Goal: Task Accomplishment & Management: Manage account settings

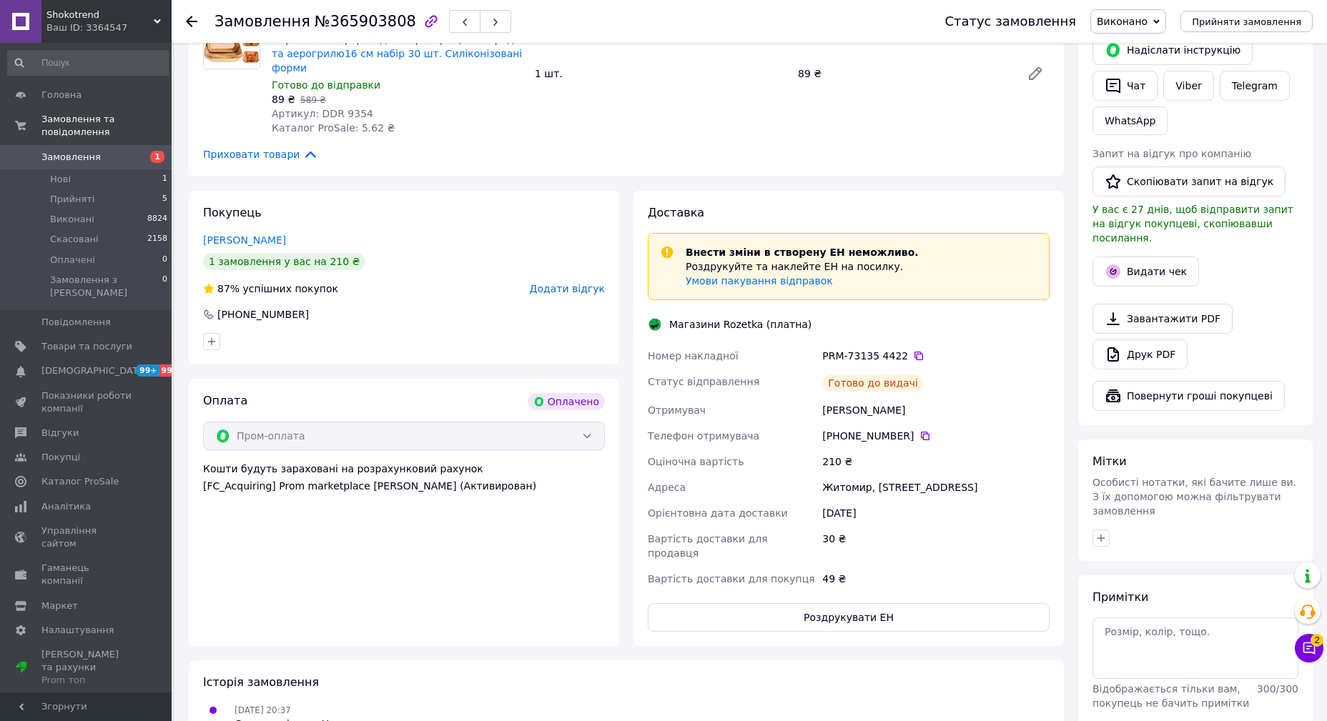
scroll to position [325, 0]
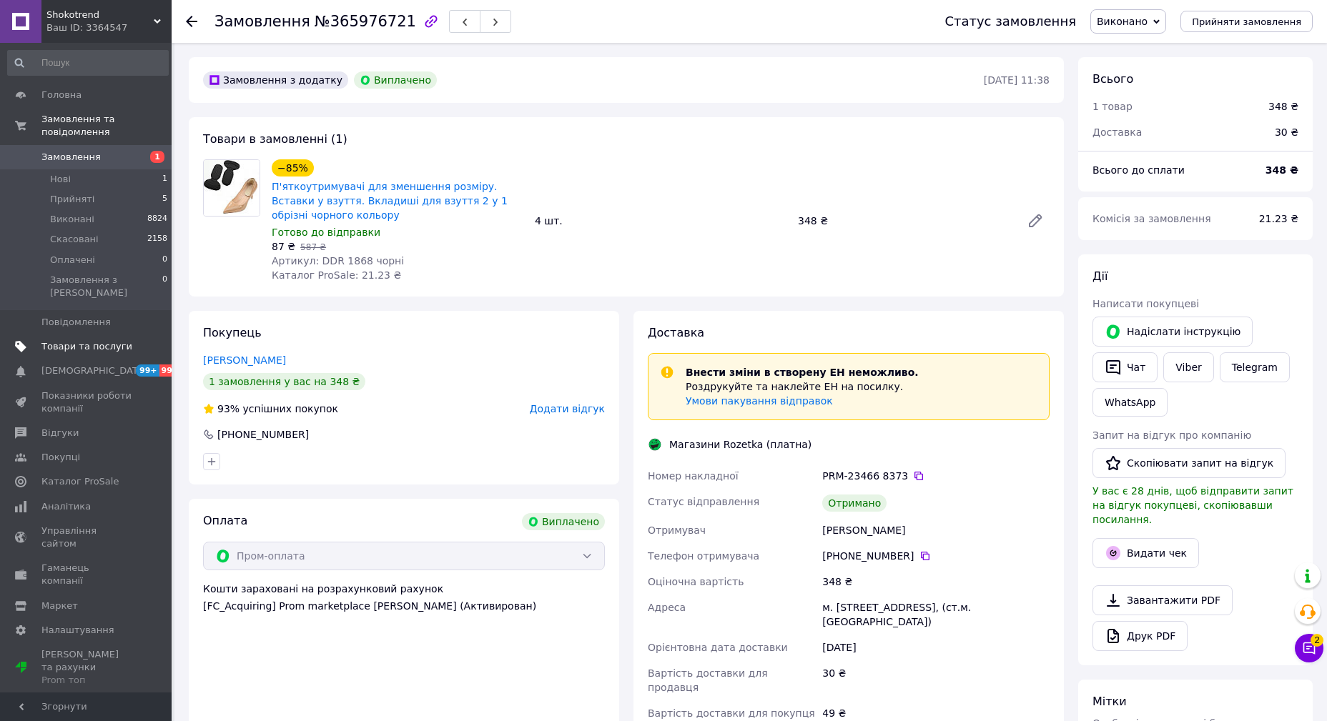
click at [81, 340] on span "Товари та послуги" at bounding box center [86, 346] width 91 height 13
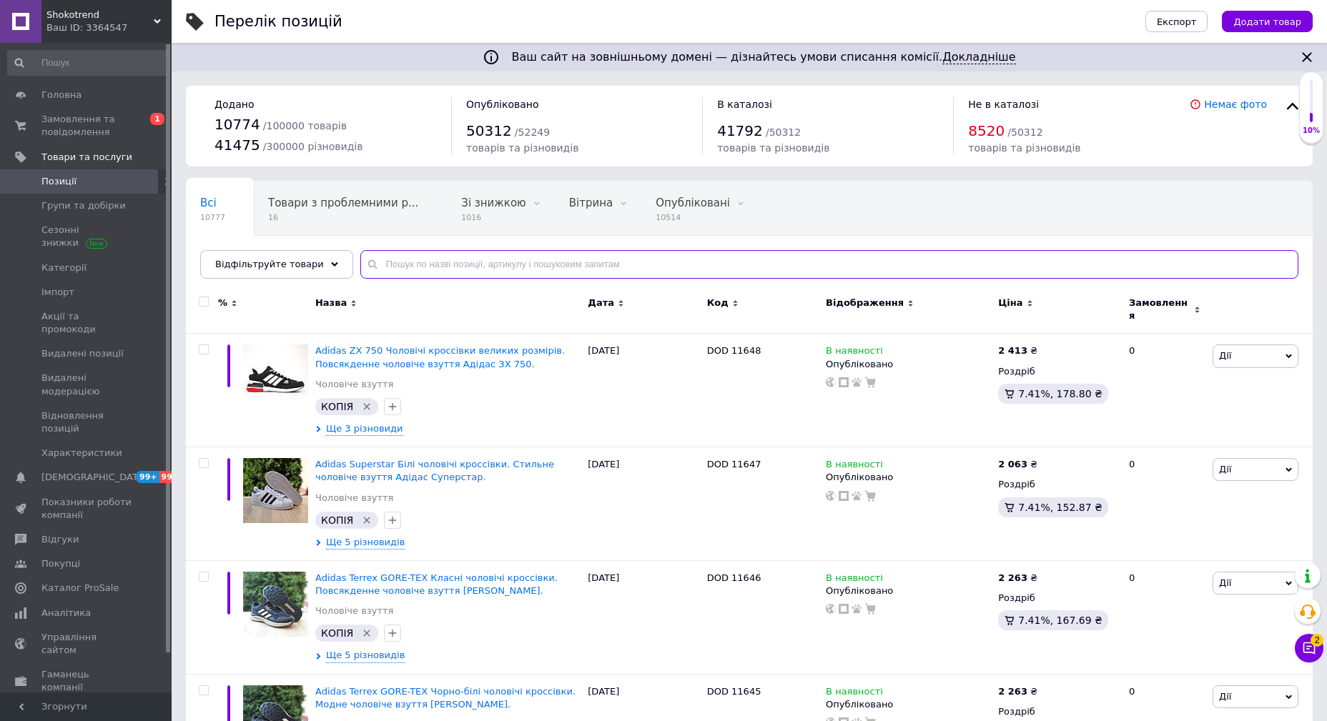
click at [440, 255] on input "text" at bounding box center [829, 264] width 938 height 29
paste input "11044"
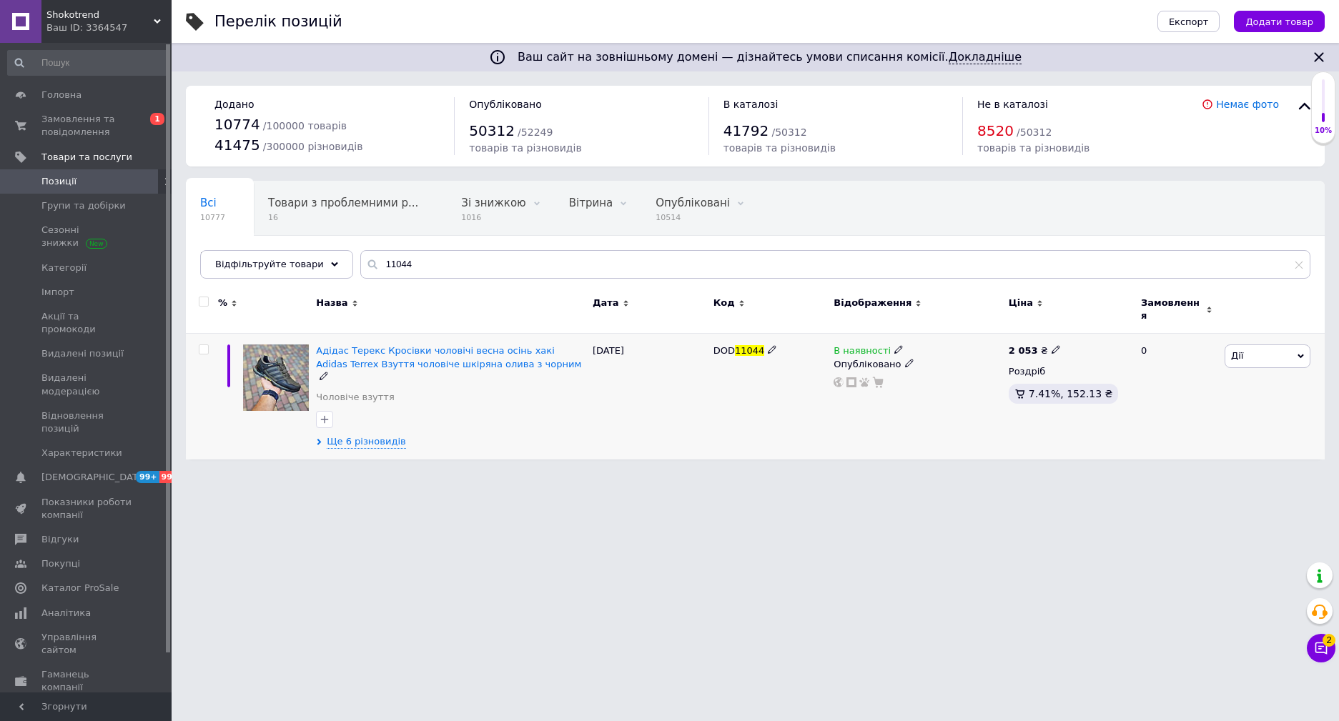
click at [1249, 352] on span "Дії" at bounding box center [1268, 356] width 86 height 23
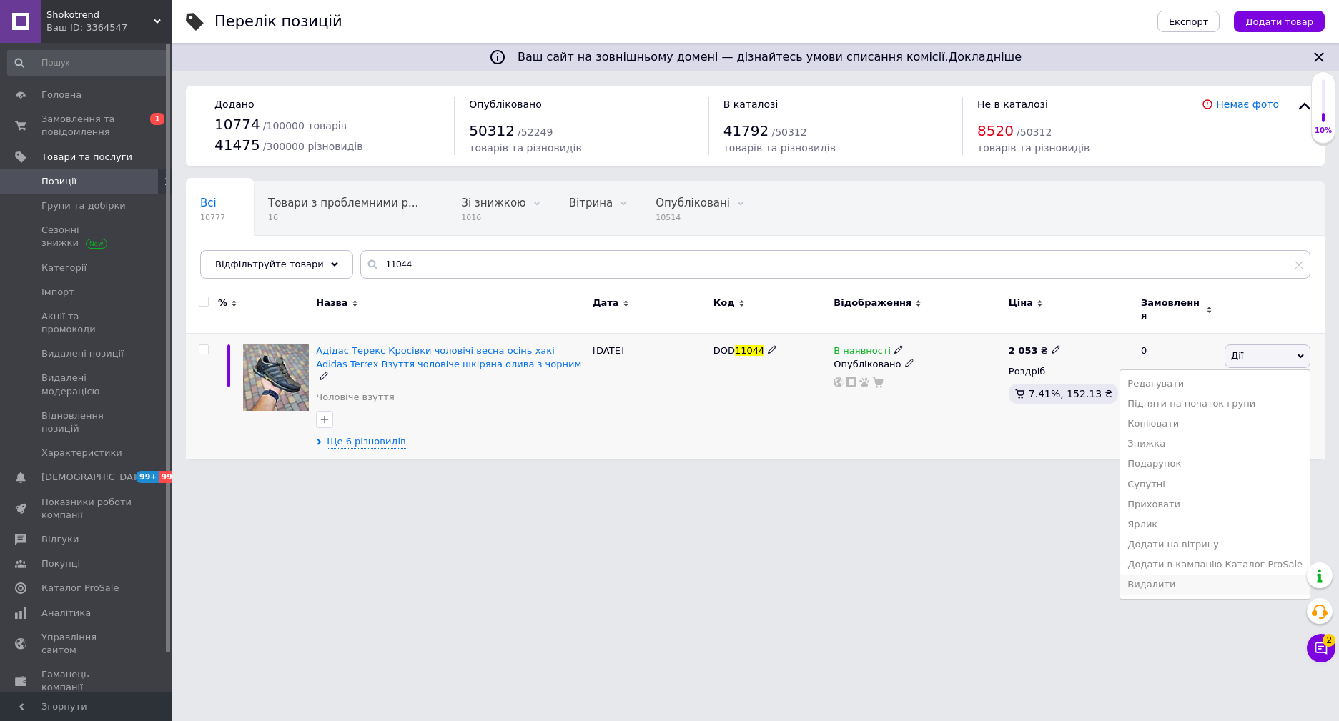
click at [1183, 575] on li "Видалити" at bounding box center [1214, 585] width 189 height 20
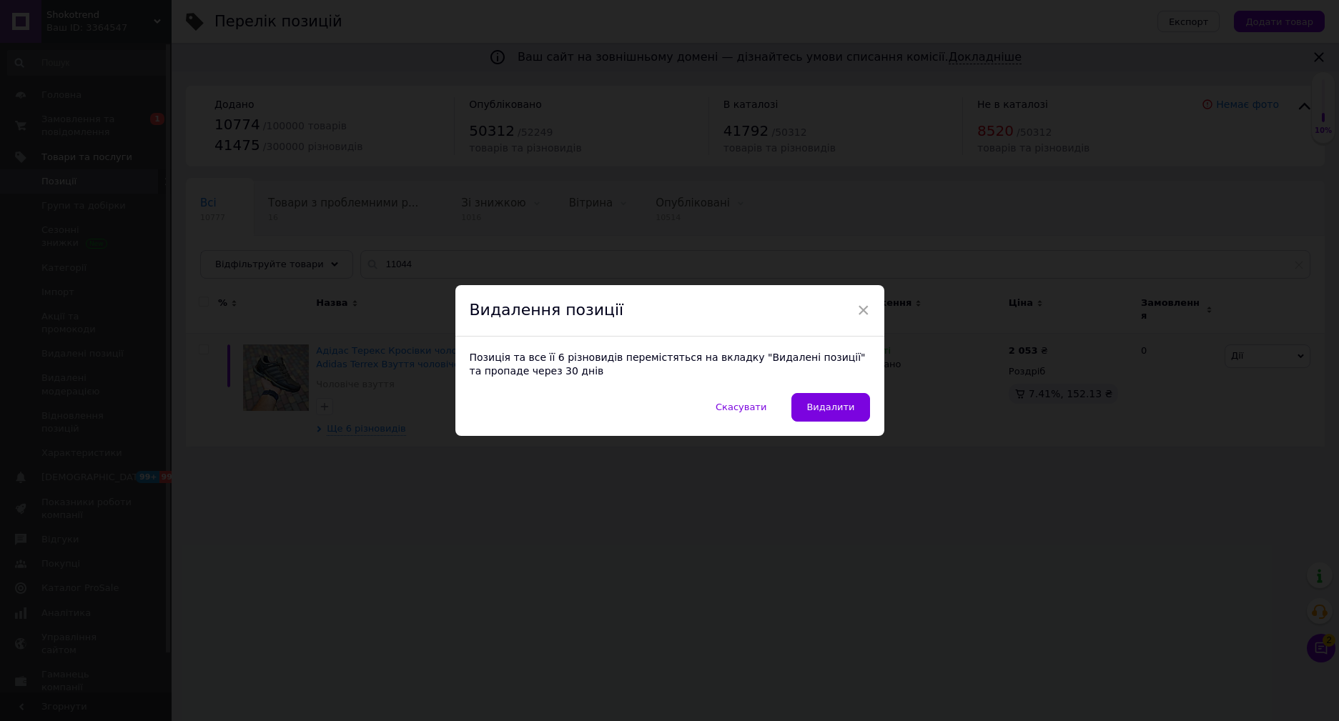
click at [845, 411] on span "Видалити" at bounding box center [830, 407] width 48 height 11
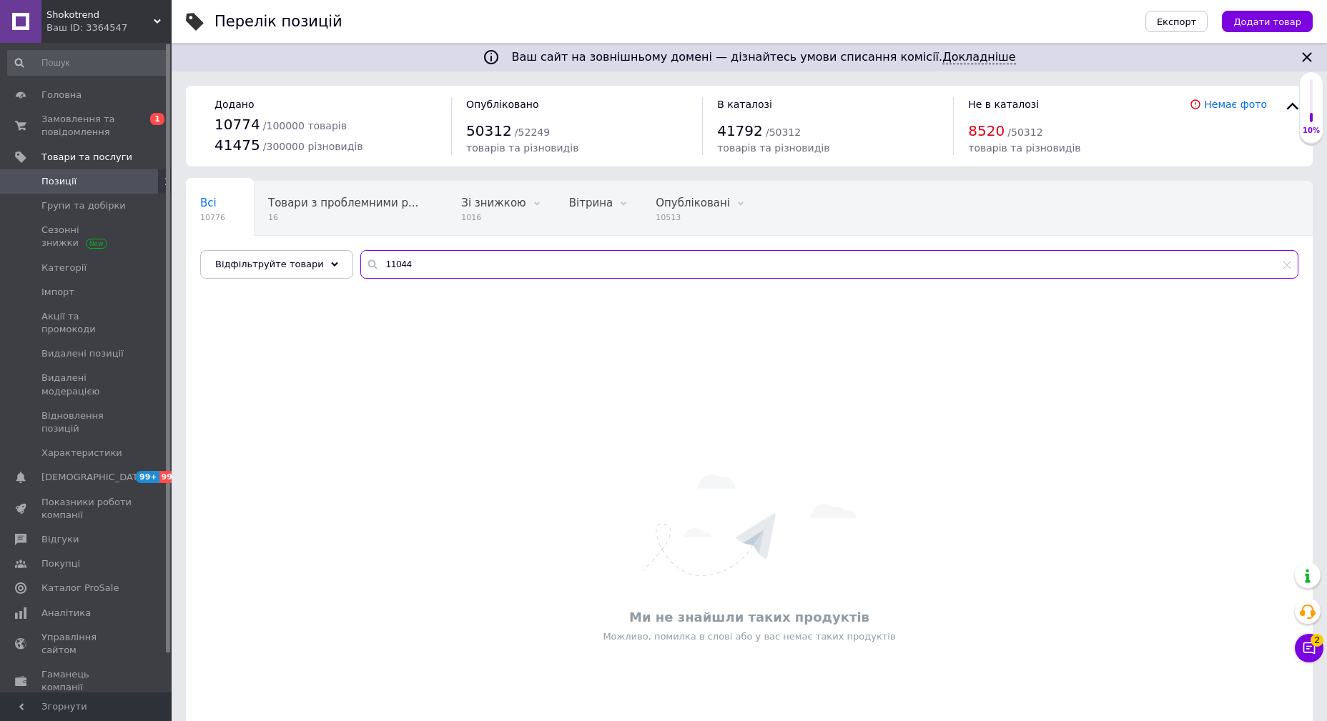
click at [422, 262] on input "11044" at bounding box center [829, 264] width 938 height 29
paste input "DO2371/1"
drag, startPoint x: 381, startPoint y: 262, endPoint x: 320, endPoint y: 262, distance: 60.8
click at [320, 262] on div "Відфільтруйте товари DO2371/1" at bounding box center [749, 264] width 1098 height 29
type input "2371/1"
